Goal: Find contact information: Obtain details needed to contact an individual or organization

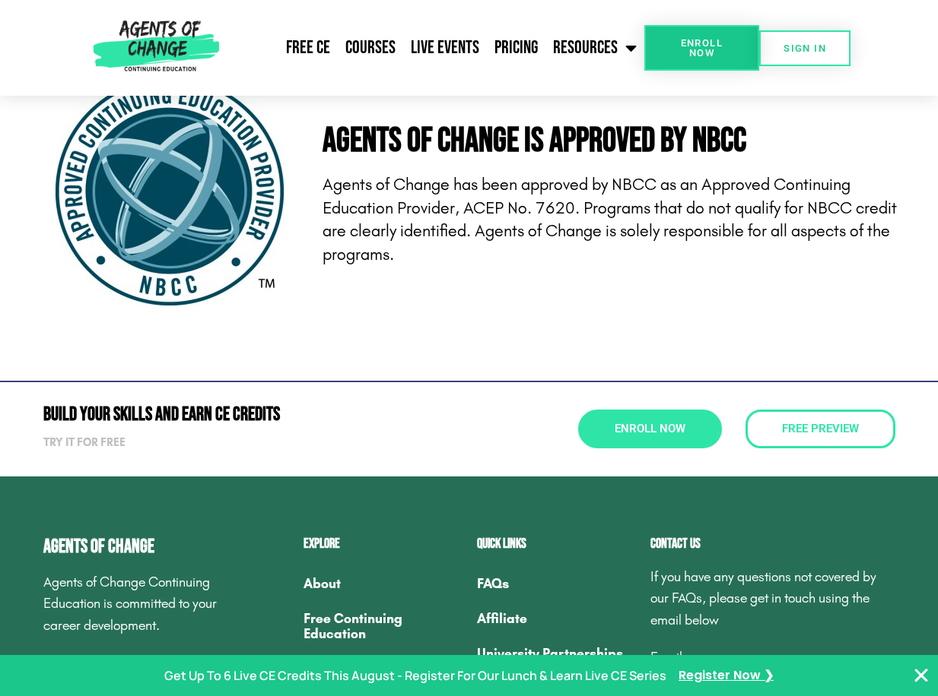
scroll to position [4983, 0]
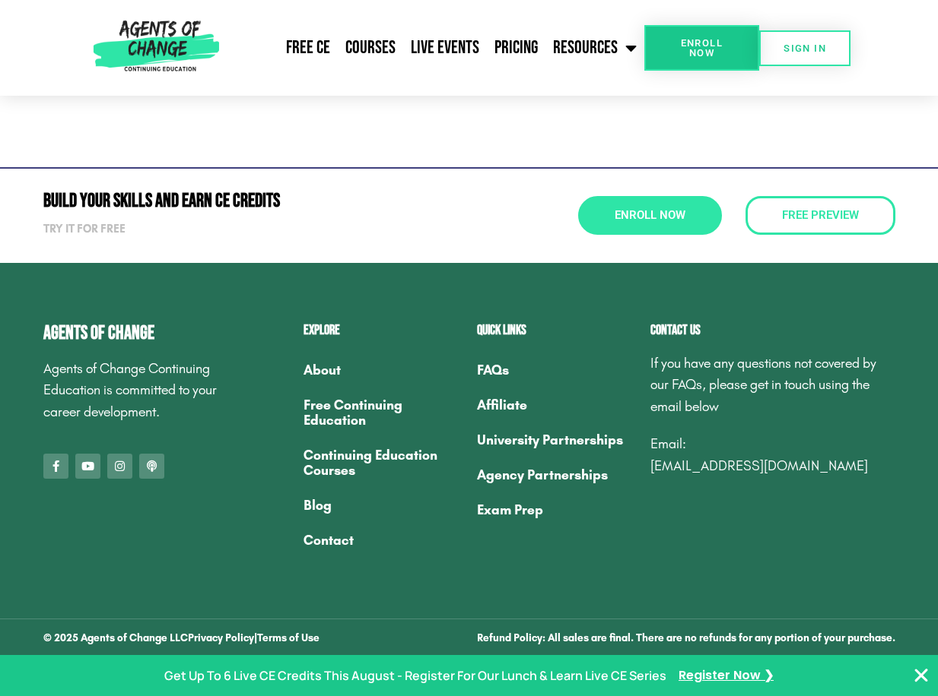
drag, startPoint x: 879, startPoint y: 463, endPoint x: 652, endPoint y: 471, distance: 226.7
click at [652, 471] on p "Email: contact@agentsofchangetraining.com" at bounding box center [772, 455] width 245 height 44
copy link "contact@agentsofchangetraining.com"
click at [330, 535] on link "Contact" at bounding box center [382, 540] width 158 height 35
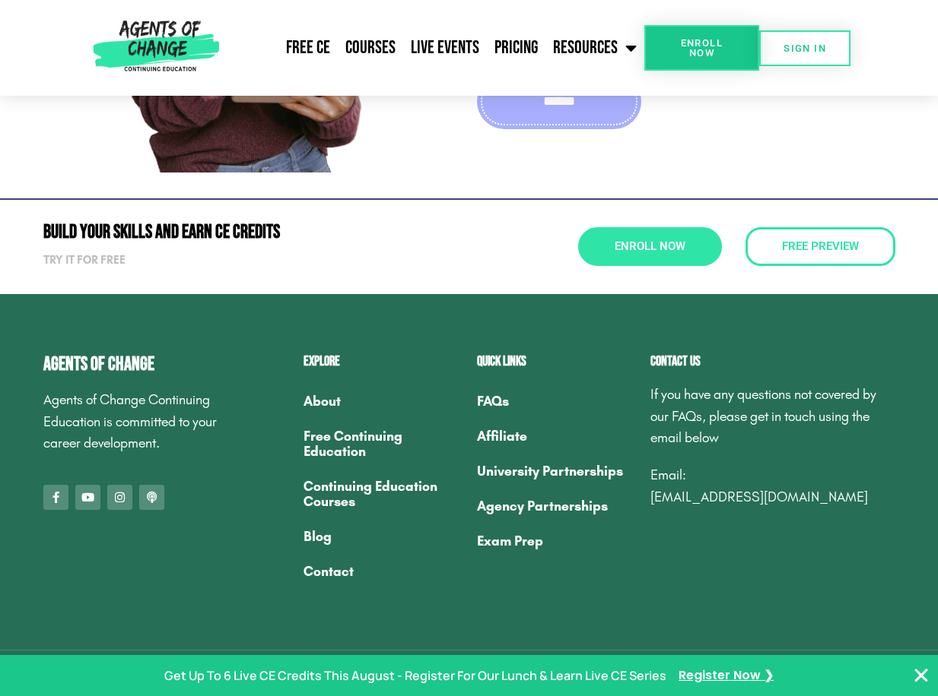
scroll to position [570, 0]
